Goal: Task Accomplishment & Management: Manage account settings

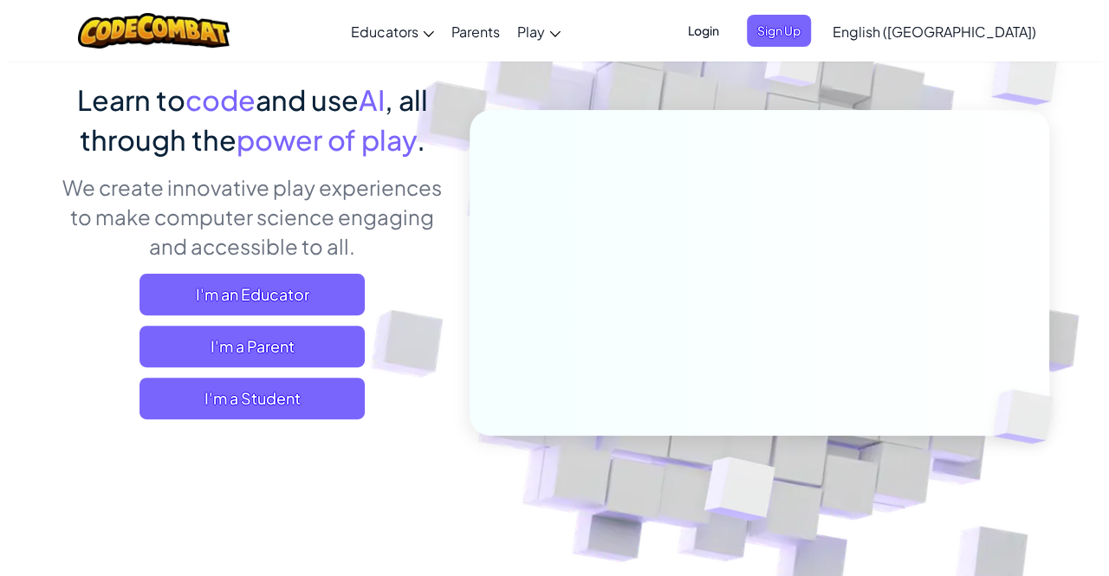
scroll to position [127, 0]
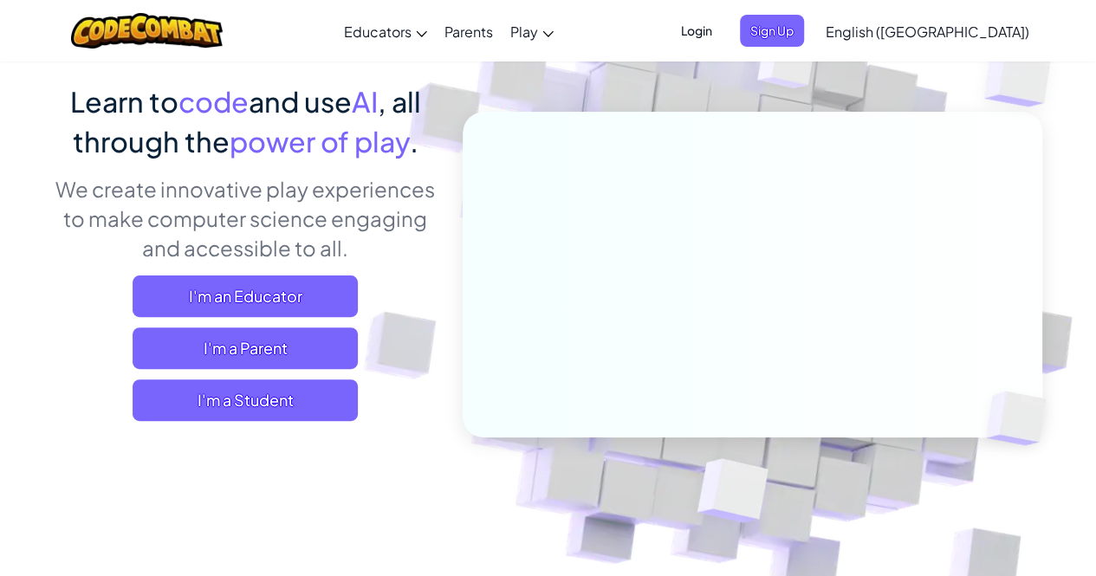
click at [723, 39] on span "Login" at bounding box center [697, 31] width 52 height 32
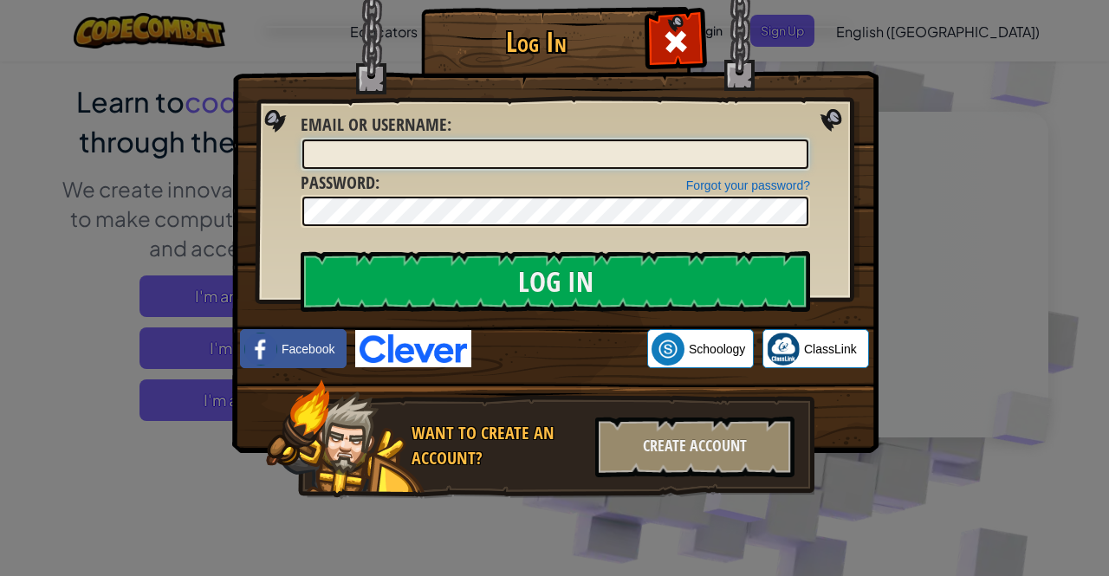
click at [418, 152] on input "Email or Username :" at bounding box center [555, 154] width 506 height 29
drag, startPoint x: 381, startPoint y: 422, endPoint x: 416, endPoint y: 369, distance: 63.2
click at [416, 369] on div "Log In Unknown Error Email or Username : Forgot your password? Password : Log I…" at bounding box center [554, 278] width 577 height 504
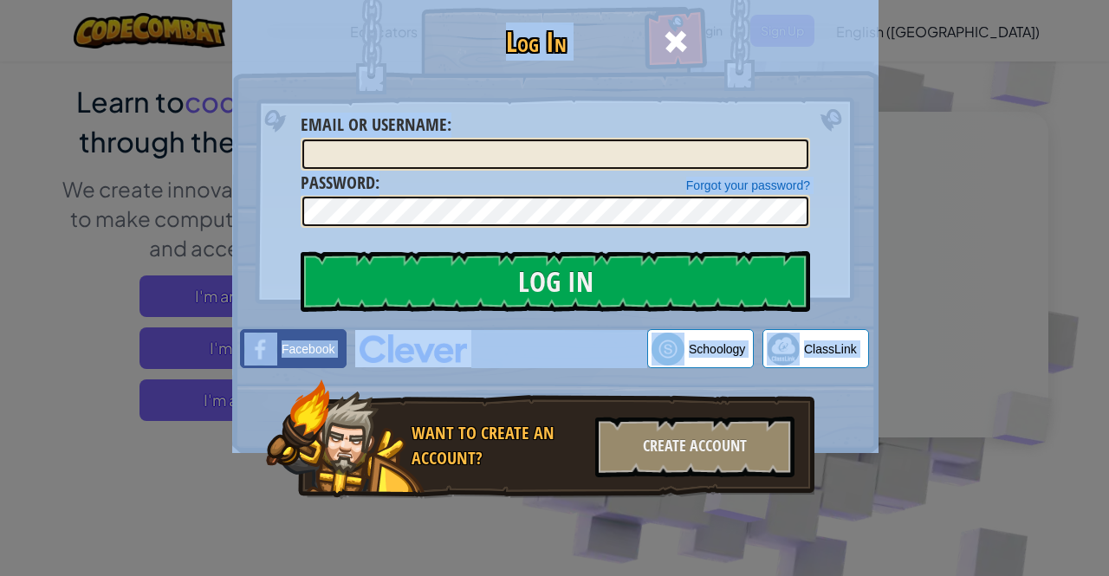
click at [390, 190] on div "Forgot your password? Password :" at bounding box center [556, 200] width 510 height 58
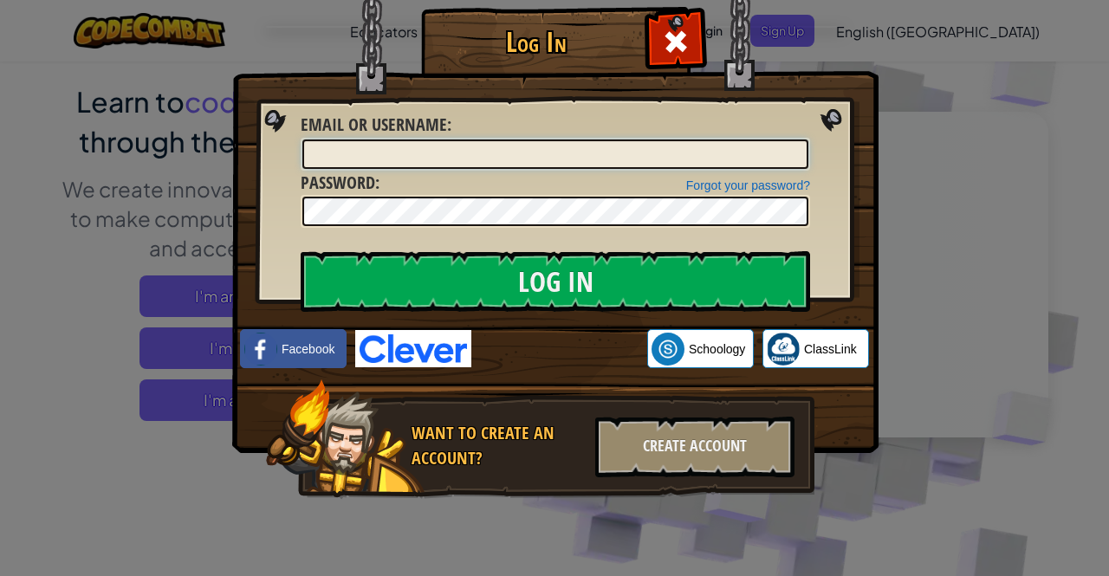
click at [377, 146] on input "Email or Username :" at bounding box center [555, 154] width 506 height 29
type input "[EMAIL_ADDRESS][DOMAIN_NAME]"
click at [301, 251] on input "Log In" at bounding box center [556, 281] width 510 height 61
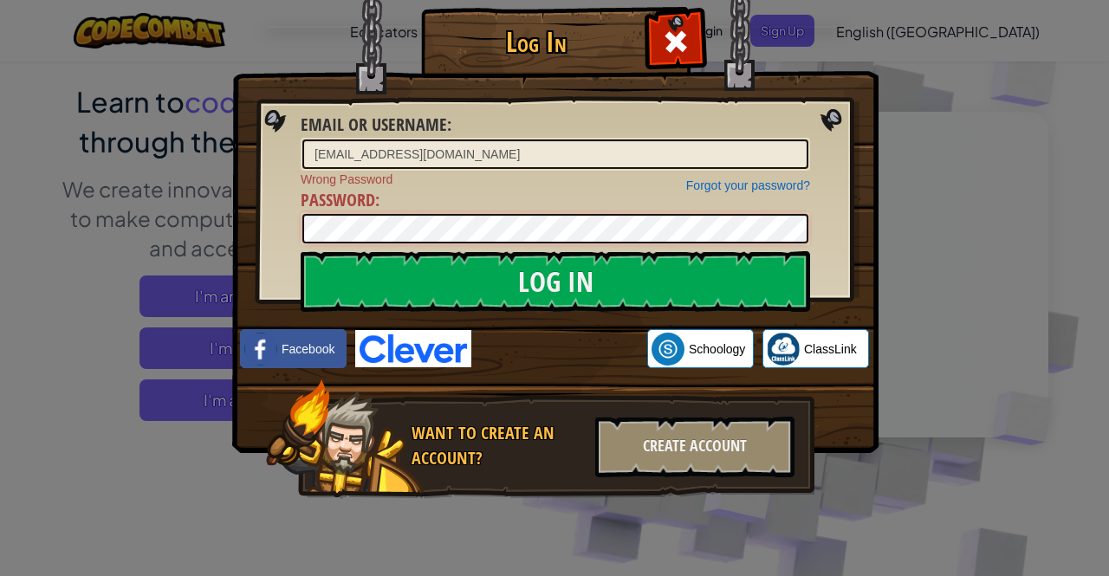
click at [301, 251] on input "Log In" at bounding box center [556, 281] width 510 height 61
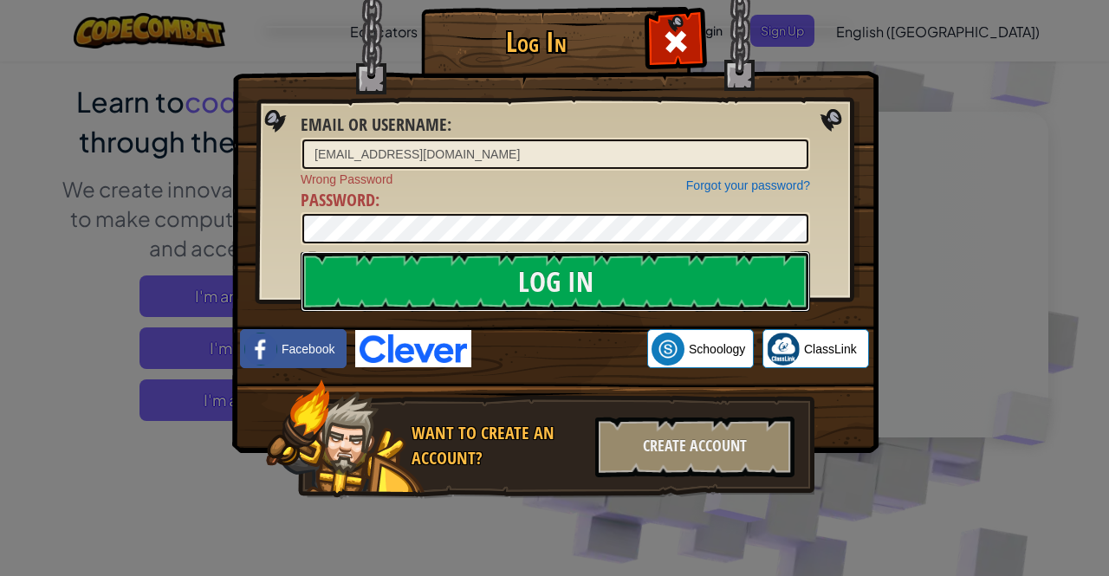
click at [440, 302] on input "Log In" at bounding box center [556, 281] width 510 height 61
